Goal: Check status: Check status

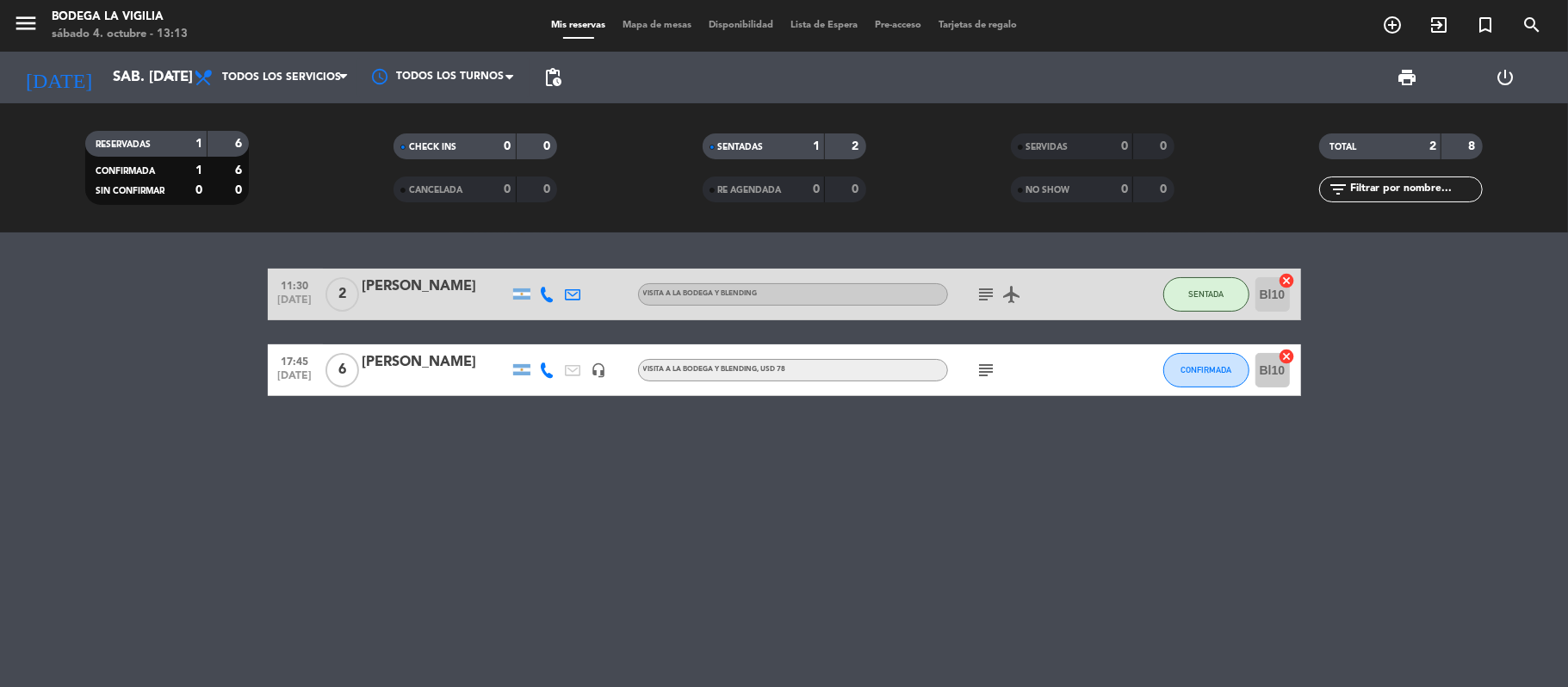
click at [156, 82] on input "sáb. [DATE]" at bounding box center [197, 78] width 186 height 33
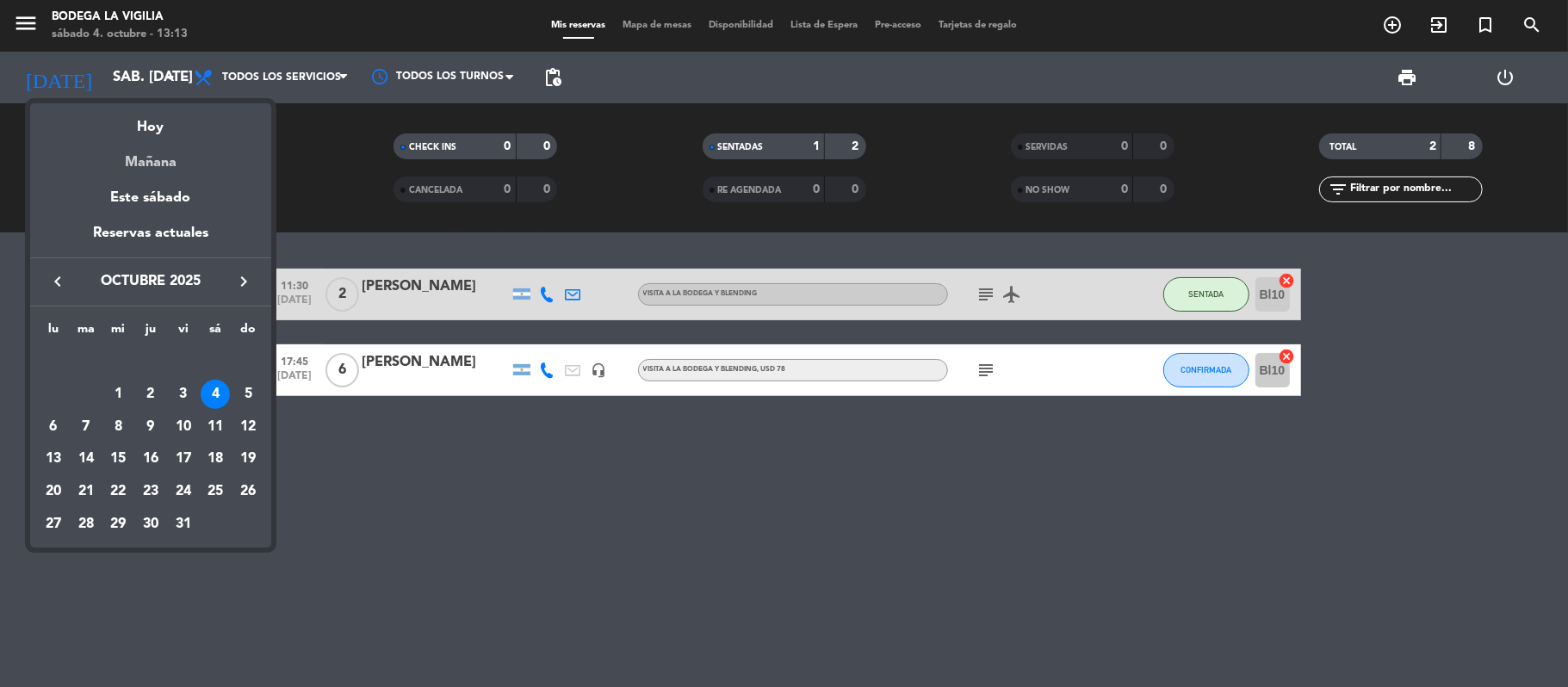
click at [159, 165] on div "Mañana" at bounding box center [150, 155] width 241 height 35
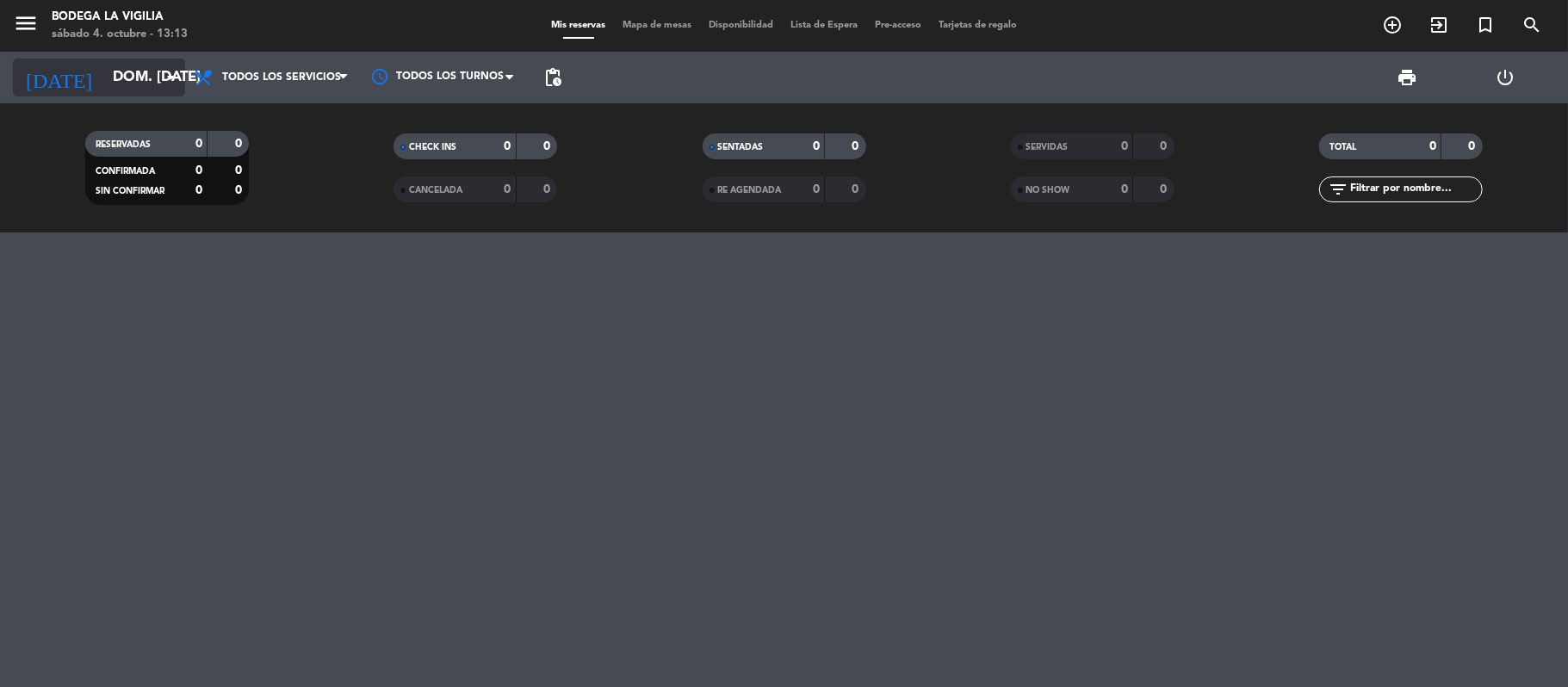
click at [104, 67] on input "dom. [DATE]" at bounding box center [197, 78] width 186 height 33
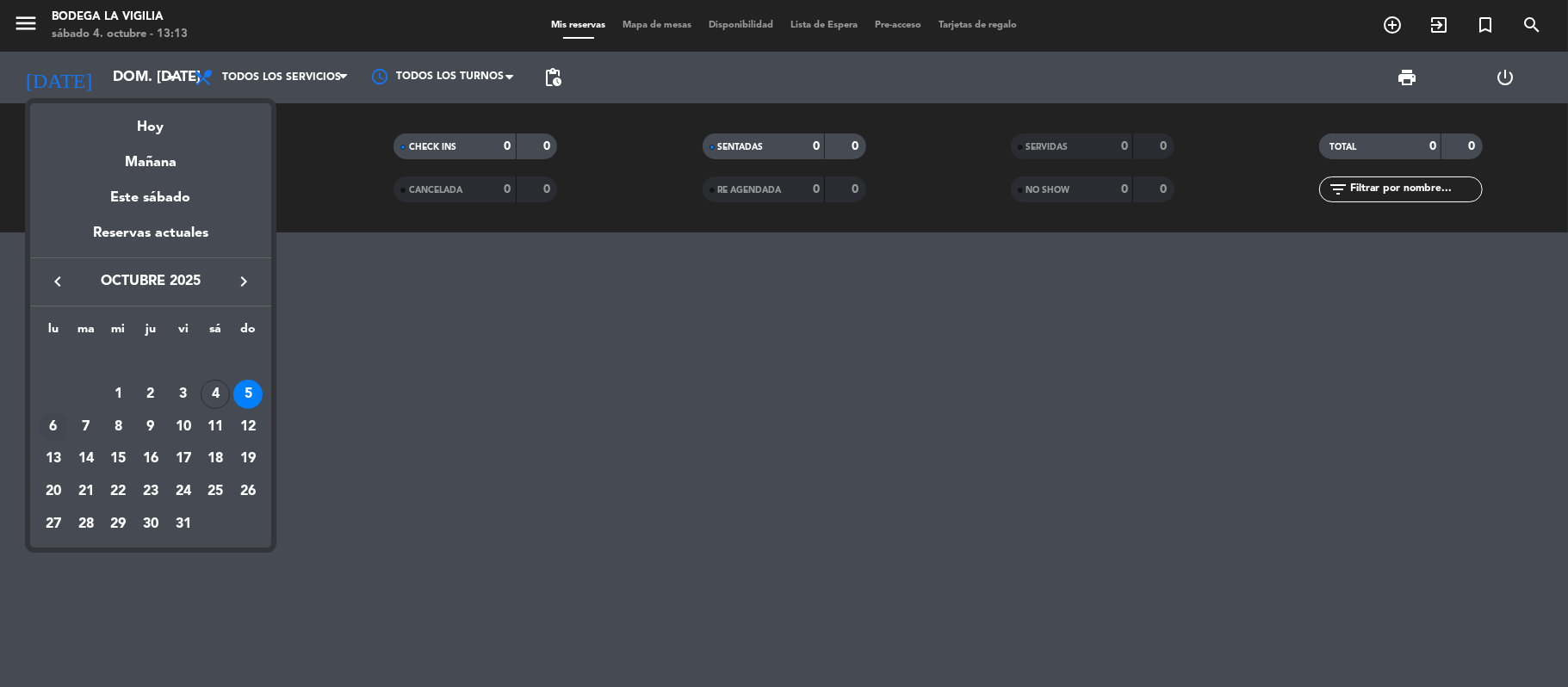
click at [45, 431] on div "6" at bounding box center [53, 427] width 29 height 29
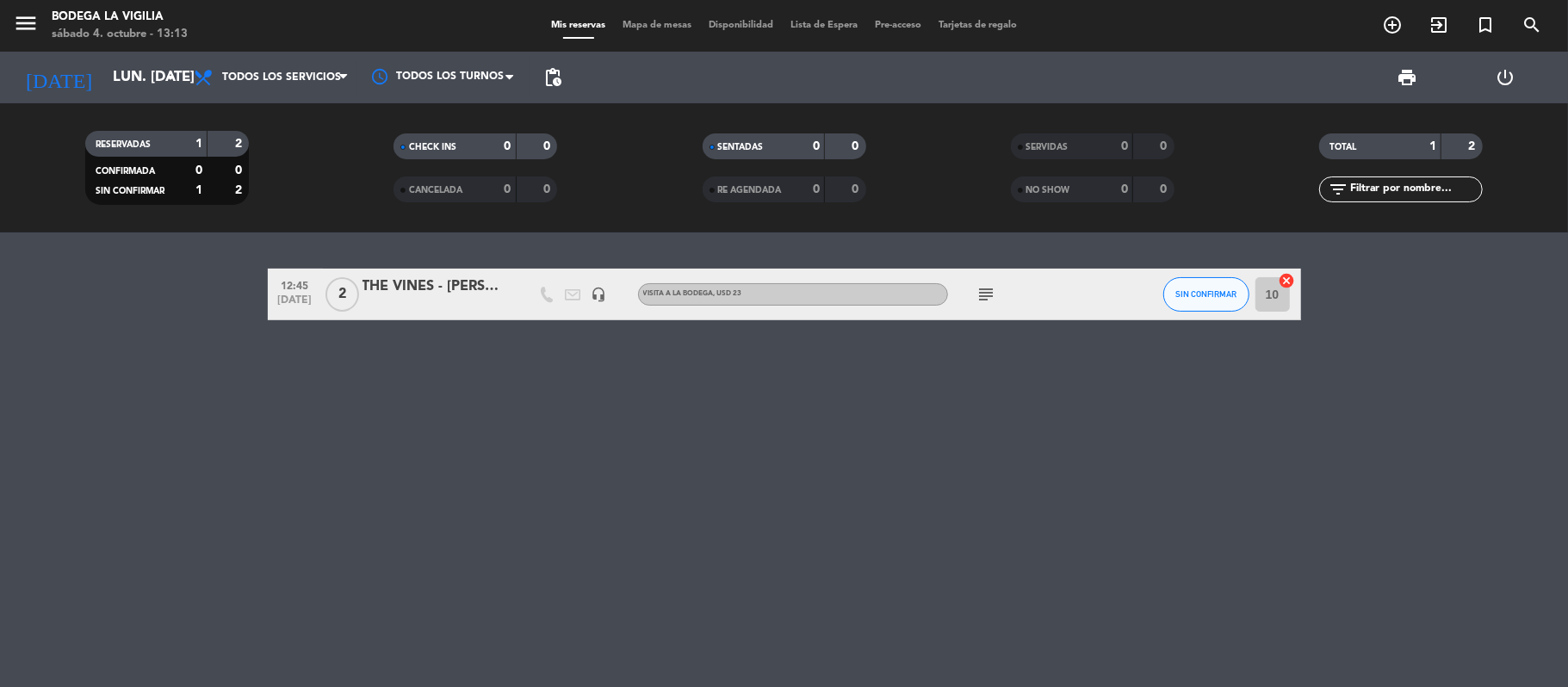
click at [988, 293] on icon "subject" at bounding box center [987, 294] width 21 height 21
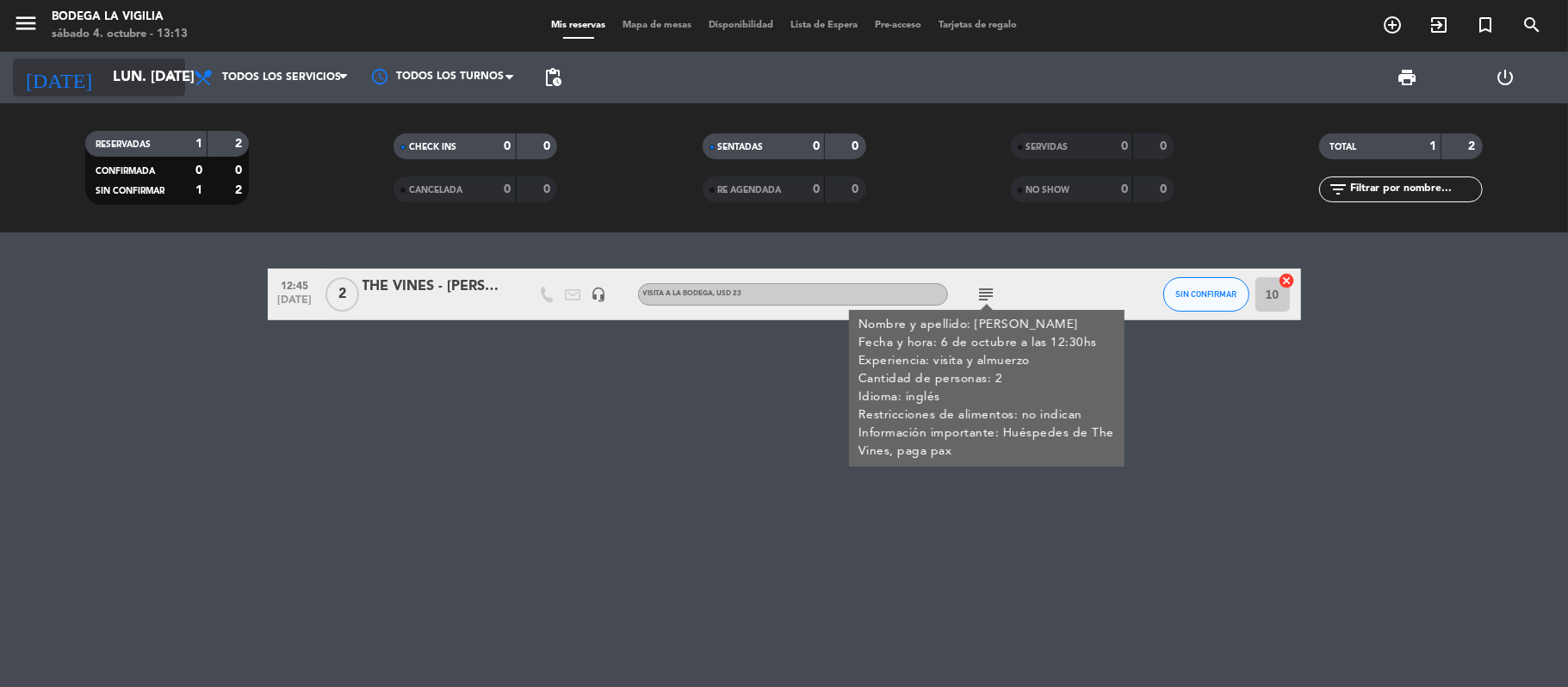
click at [163, 84] on icon "arrow_drop_down" at bounding box center [170, 77] width 21 height 21
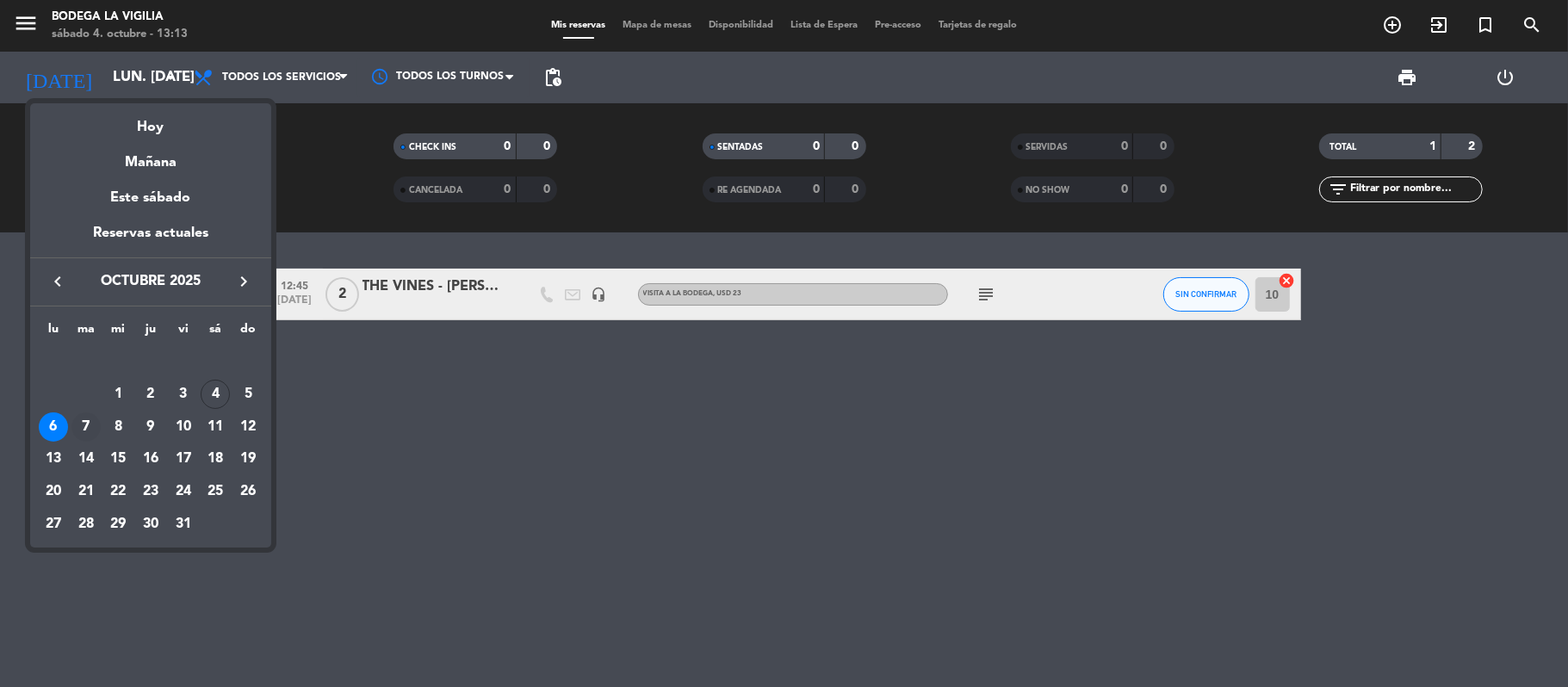
click at [87, 421] on div "7" at bounding box center [86, 427] width 29 height 29
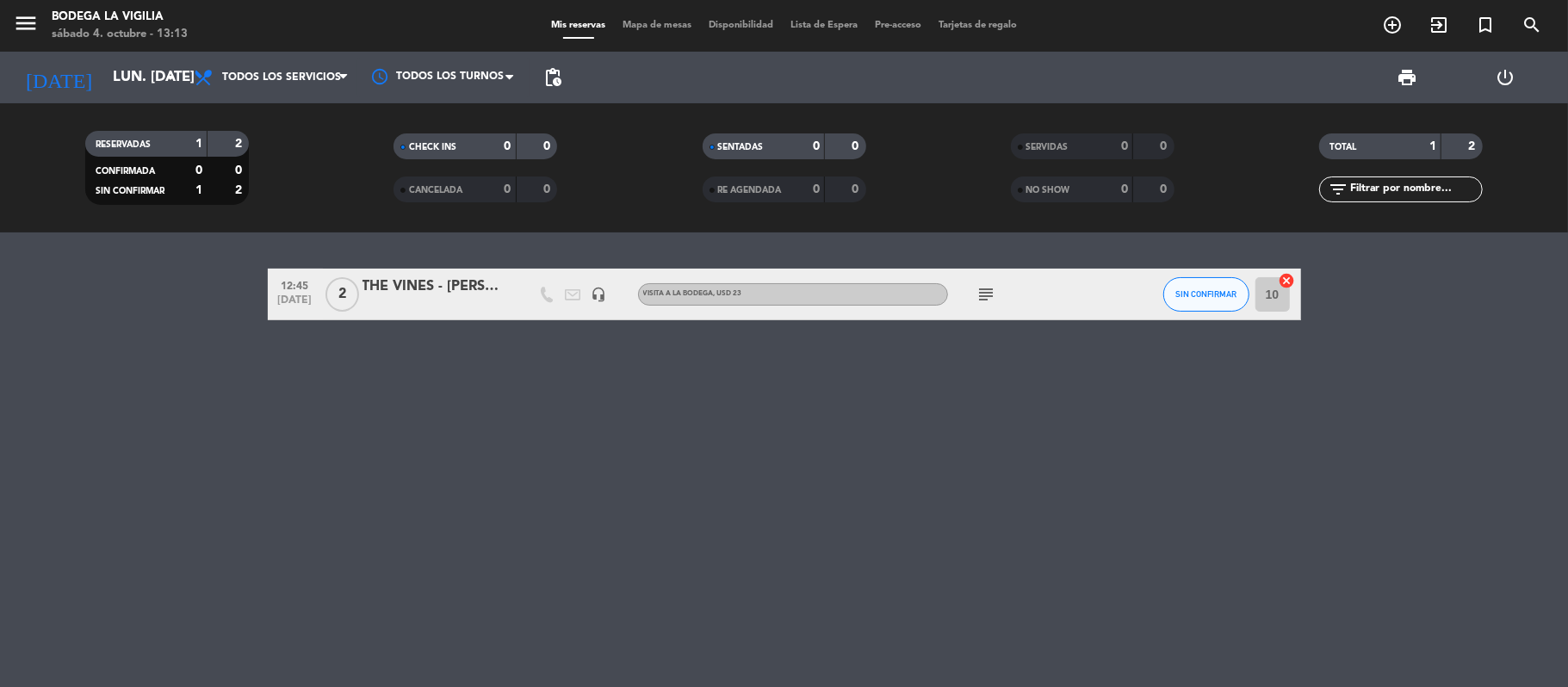
type input "[DATE] oct."
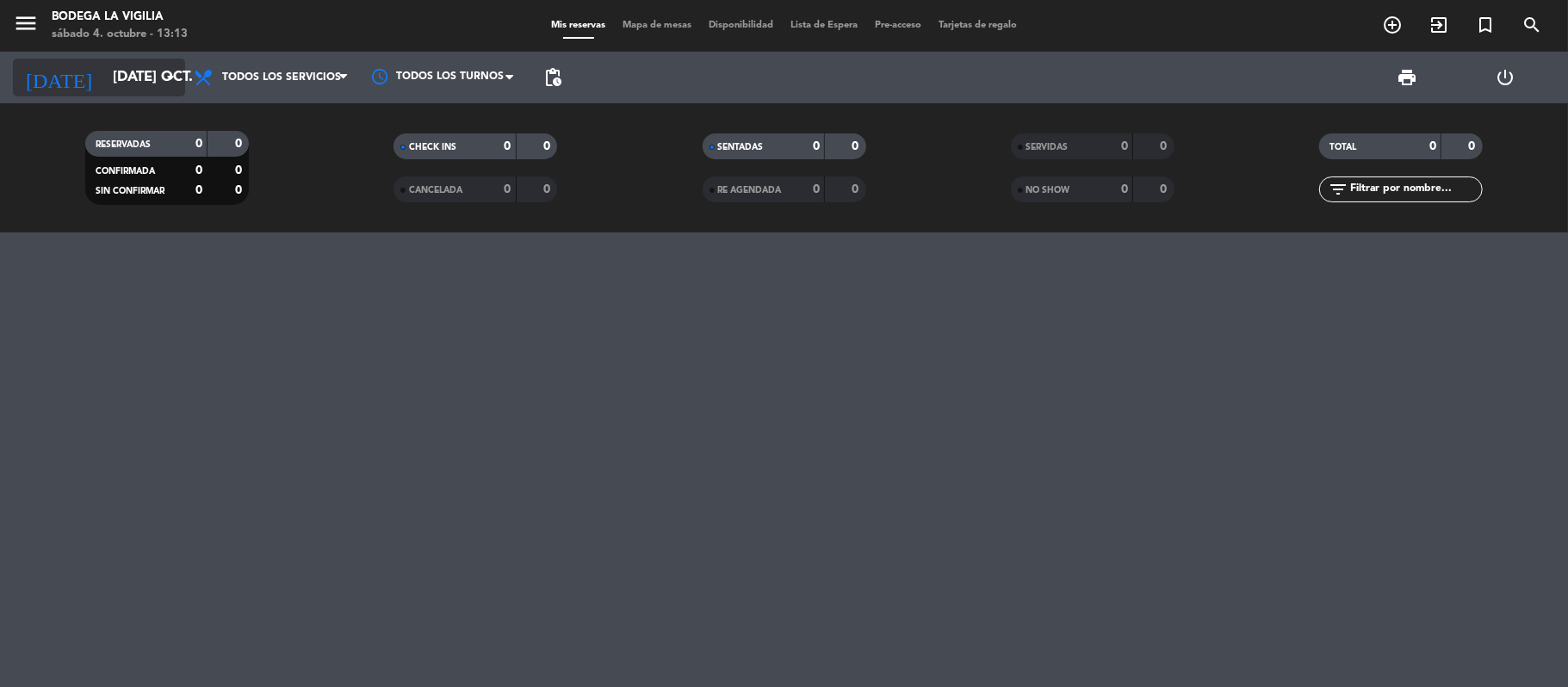
click at [142, 90] on input "[DATE] oct." at bounding box center [197, 78] width 186 height 33
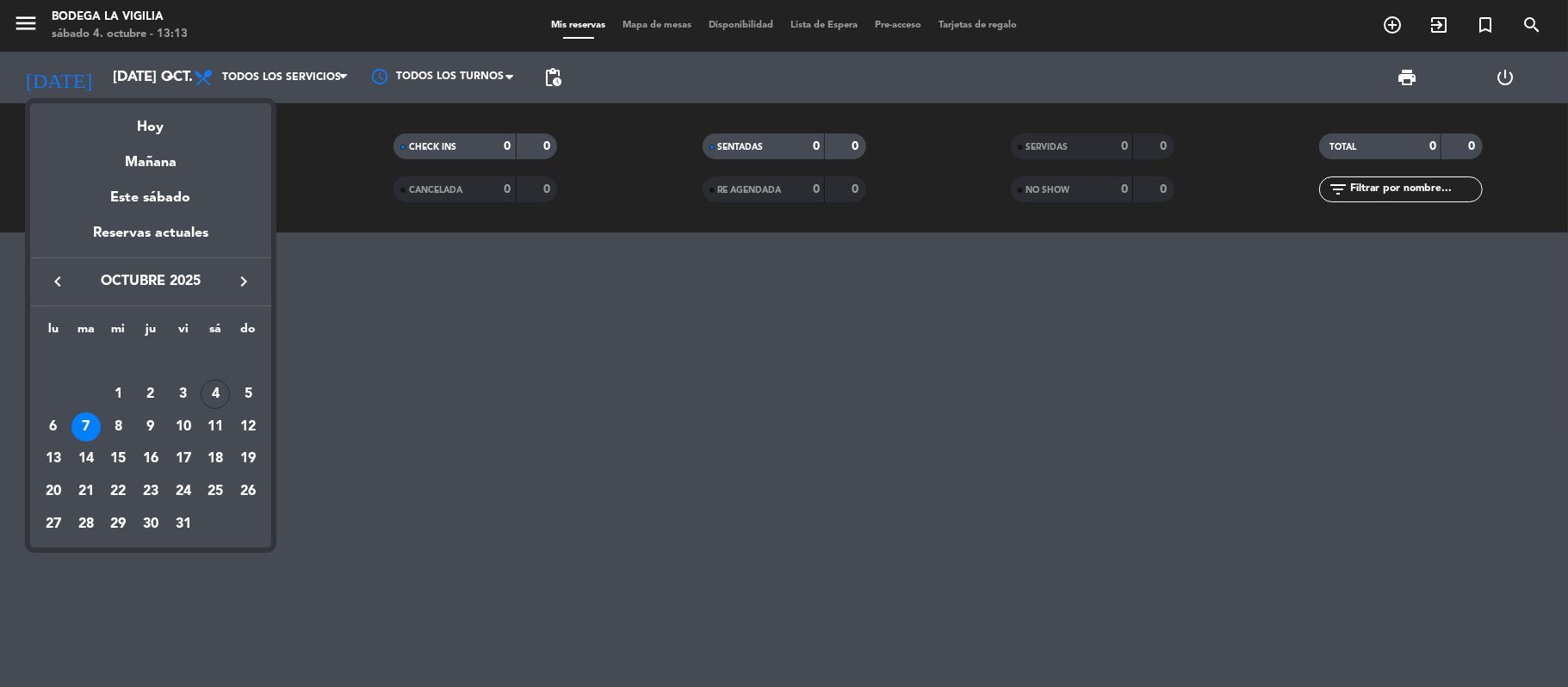
click at [435, 358] on div at bounding box center [784, 344] width 1568 height 687
